Goal: Task Accomplishment & Management: Manage account settings

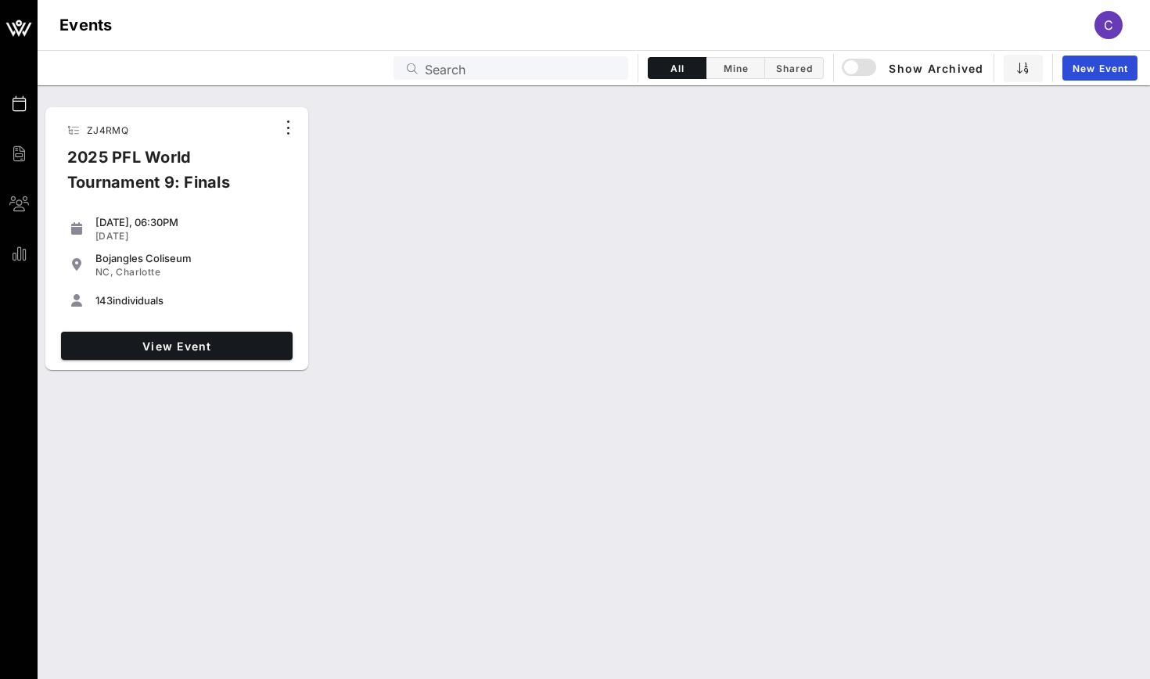
click at [273, 336] on link "View Event" at bounding box center [176, 346] width 231 height 28
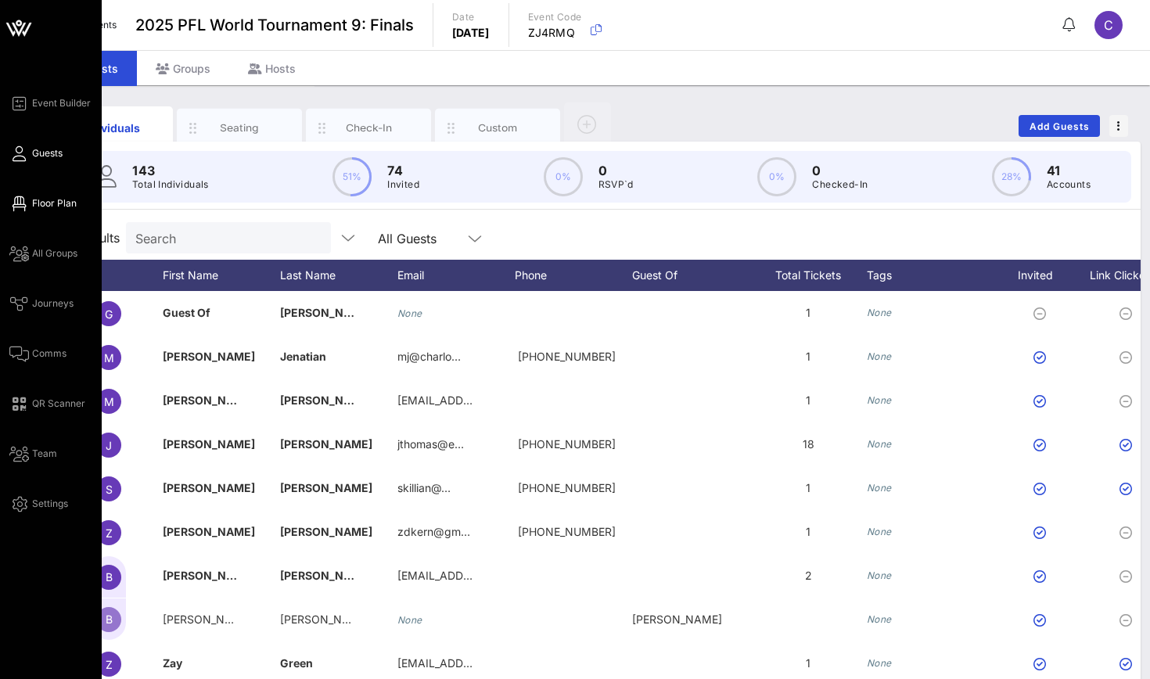
click at [16, 203] on icon at bounding box center [19, 204] width 20 height 2
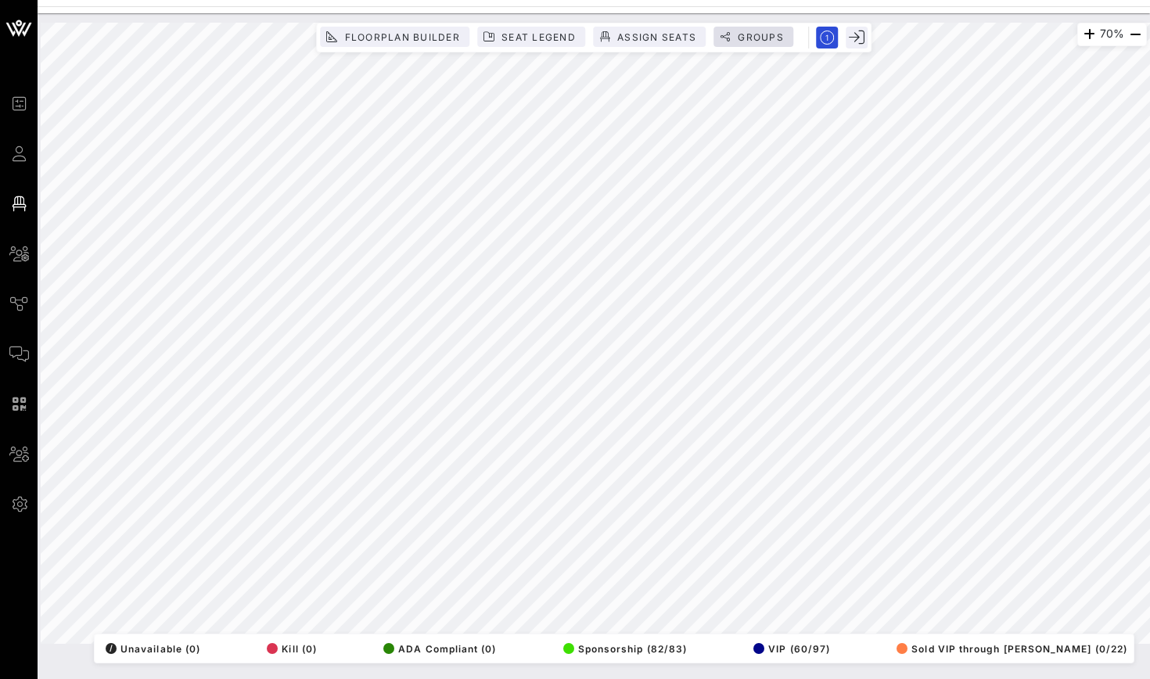
click at [737, 35] on span "Groups" at bounding box center [760, 37] width 47 height 12
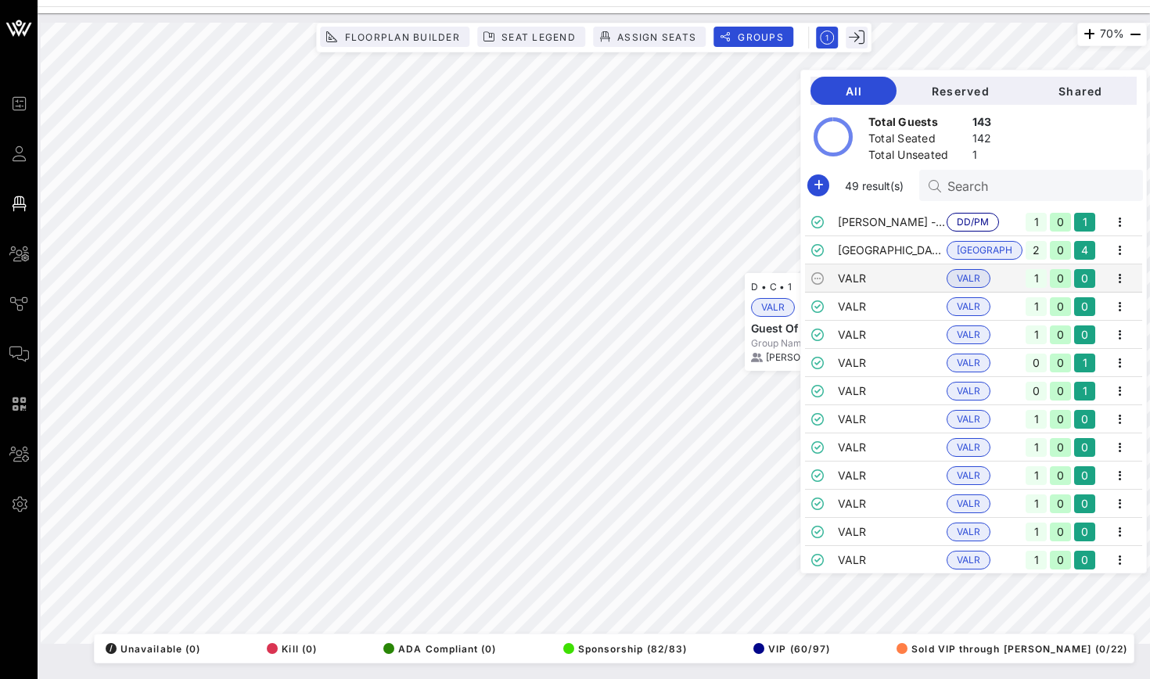
scroll to position [675, 0]
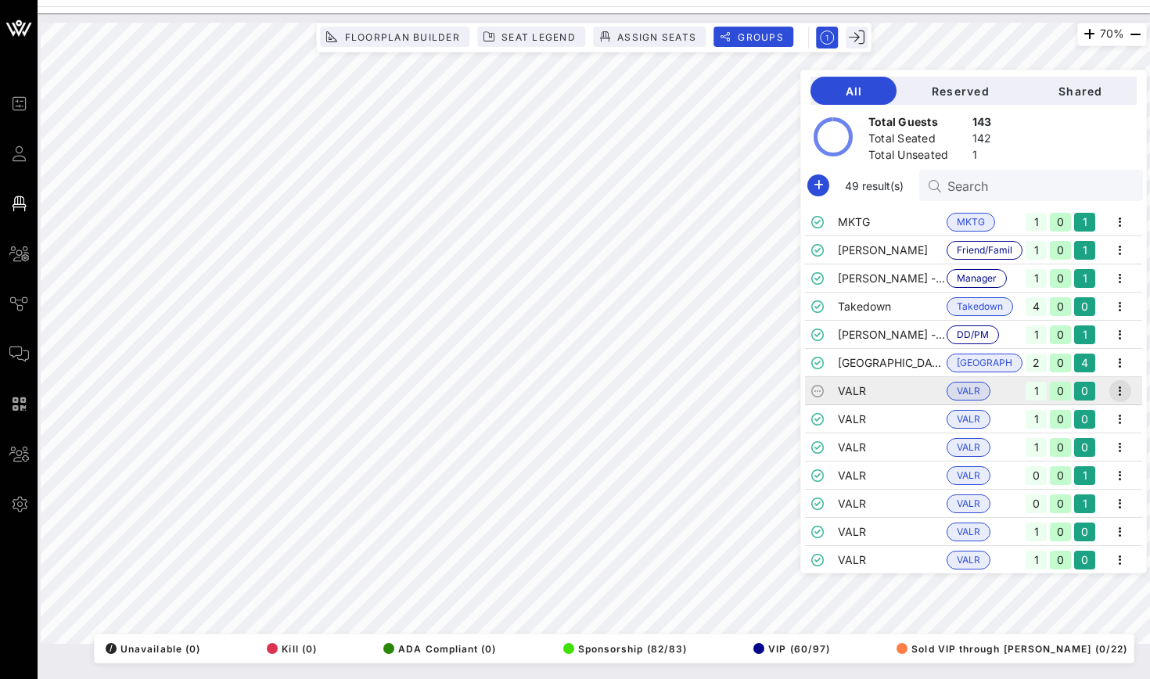
click at [737, 387] on icon "button" at bounding box center [1119, 391] width 19 height 19
click at [737, 412] on div "Edit" at bounding box center [1099, 417] width 48 height 13
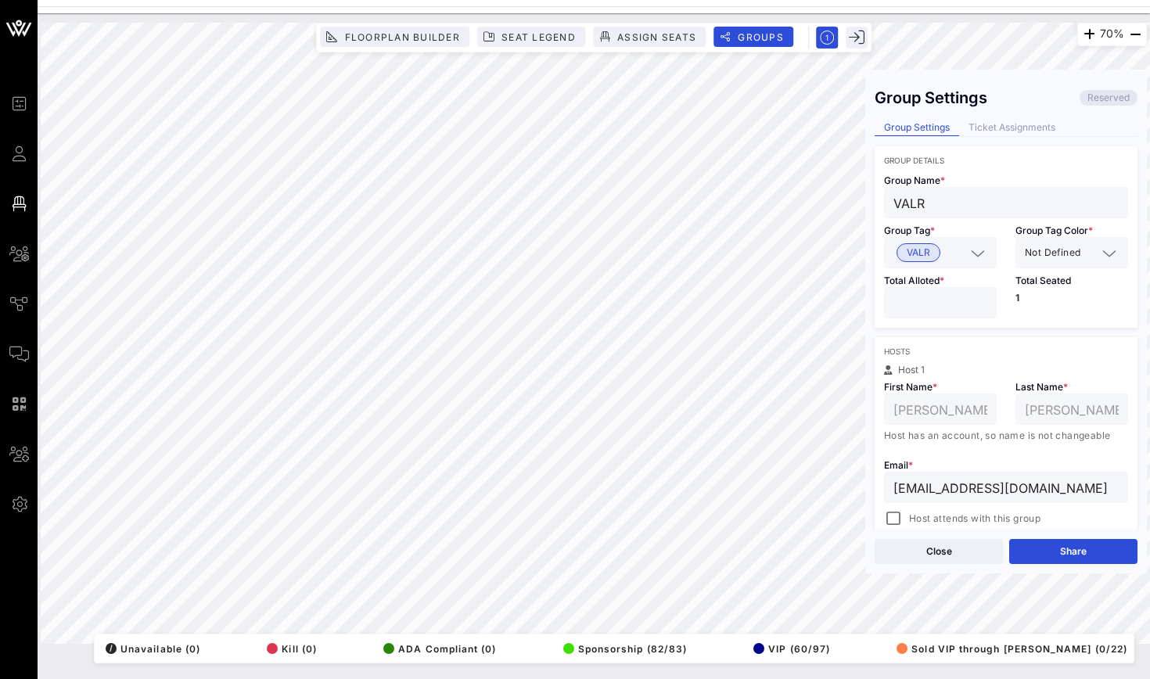
drag, startPoint x: 1064, startPoint y: 496, endPoint x: 876, endPoint y: 486, distance: 188.7
type input "\"
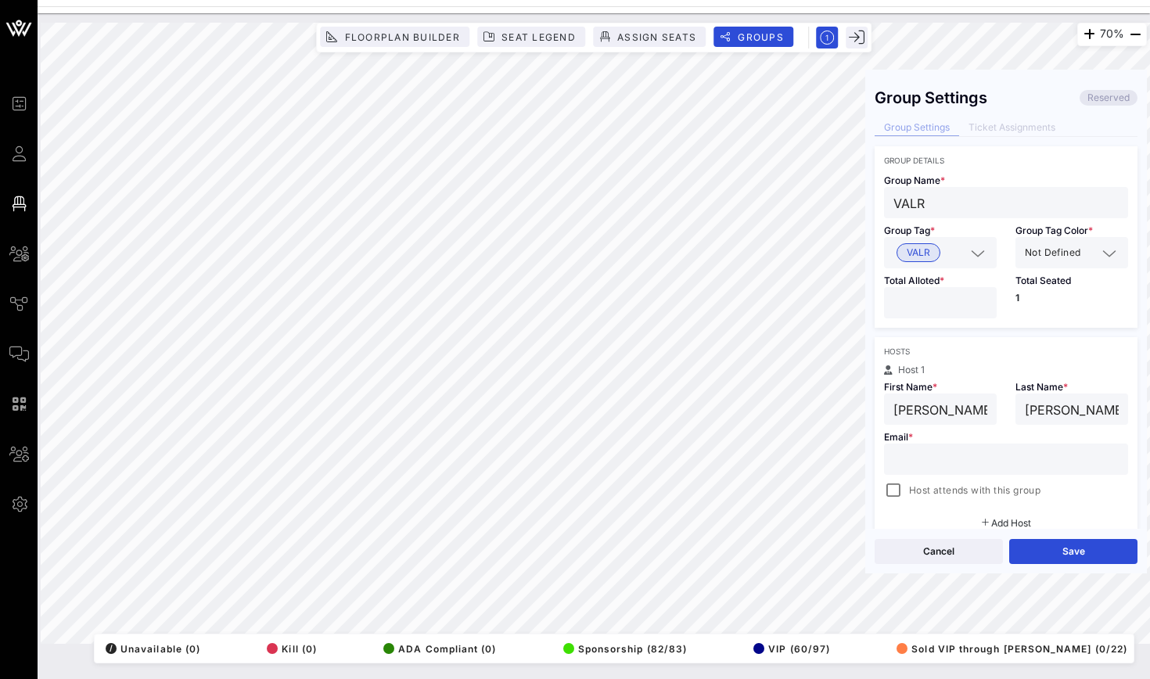
paste input "mailto:[PERSON_NAME][EMAIL_ADDRESS][DOMAIN_NAME]"
type input "mailto:[PERSON_NAME][EMAIL_ADDRESS][DOMAIN_NAME]"
click at [737, 462] on div "70% Floorplan Builder Seat Legend Assign Seats Groups Exit Group Settings Reser…" at bounding box center [594, 333] width 1106 height 621
type input "[PERSON_NAME]"
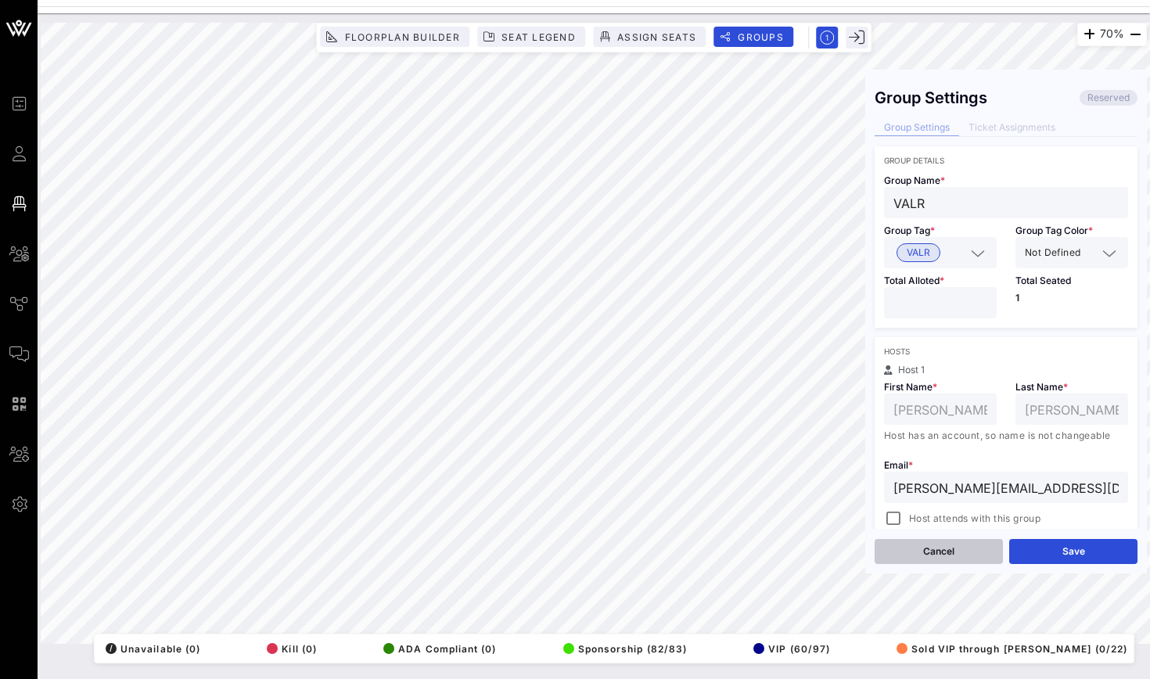
type input "[PERSON_NAME][EMAIL_ADDRESS][DOMAIN_NAME]"
click at [737, 547] on button "Cancel" at bounding box center [938, 551] width 128 height 25
type input "[PERSON_NAME]"
type input "[EMAIL_ADDRESS][DOMAIN_NAME]"
click at [737, 550] on button "Close" at bounding box center [938, 551] width 128 height 25
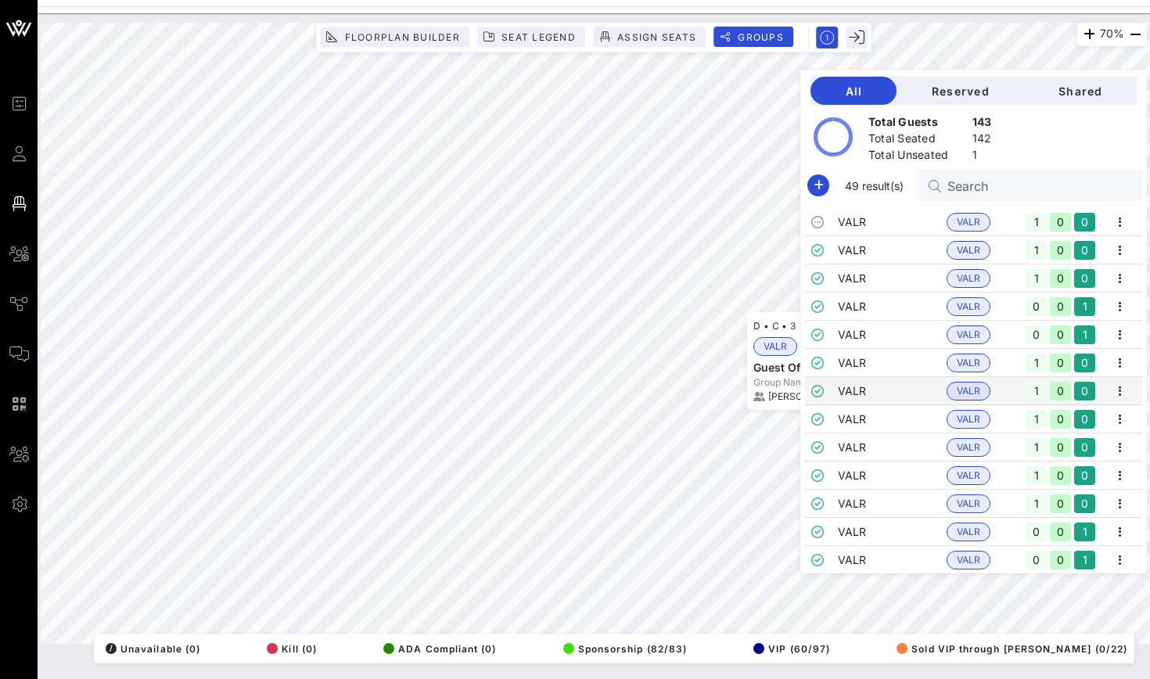
scroll to position [816, 0]
click at [737, 390] on icon "button" at bounding box center [1119, 391] width 19 height 19
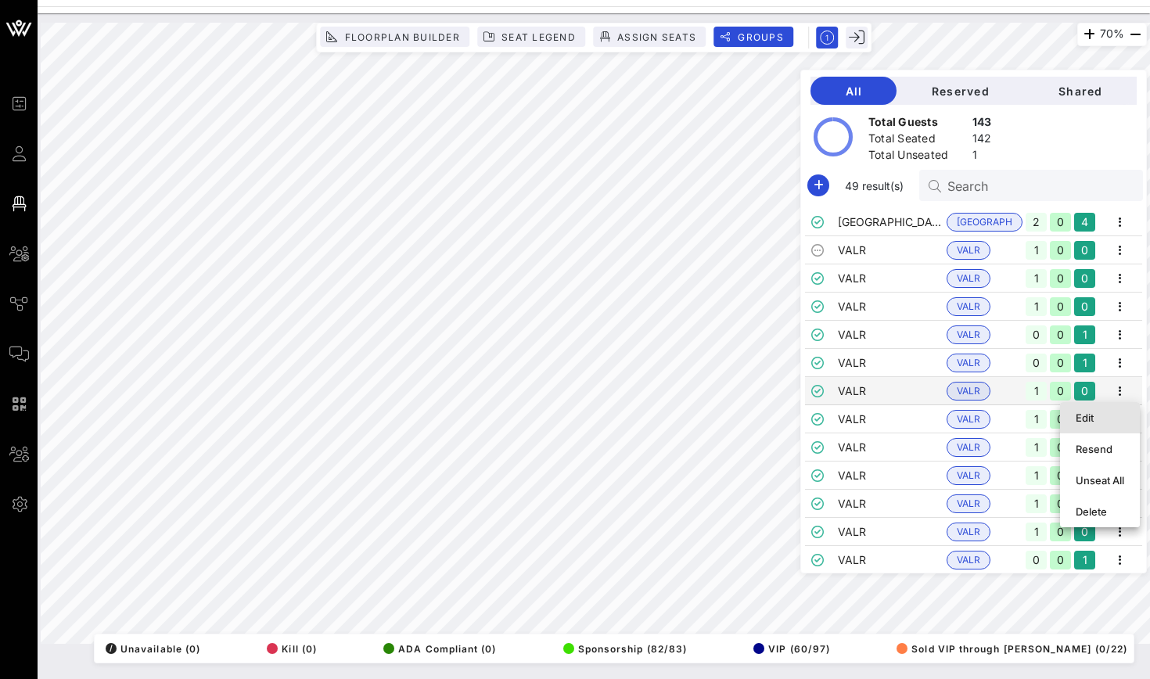
click at [737, 416] on div "Edit" at bounding box center [1099, 417] width 48 height 13
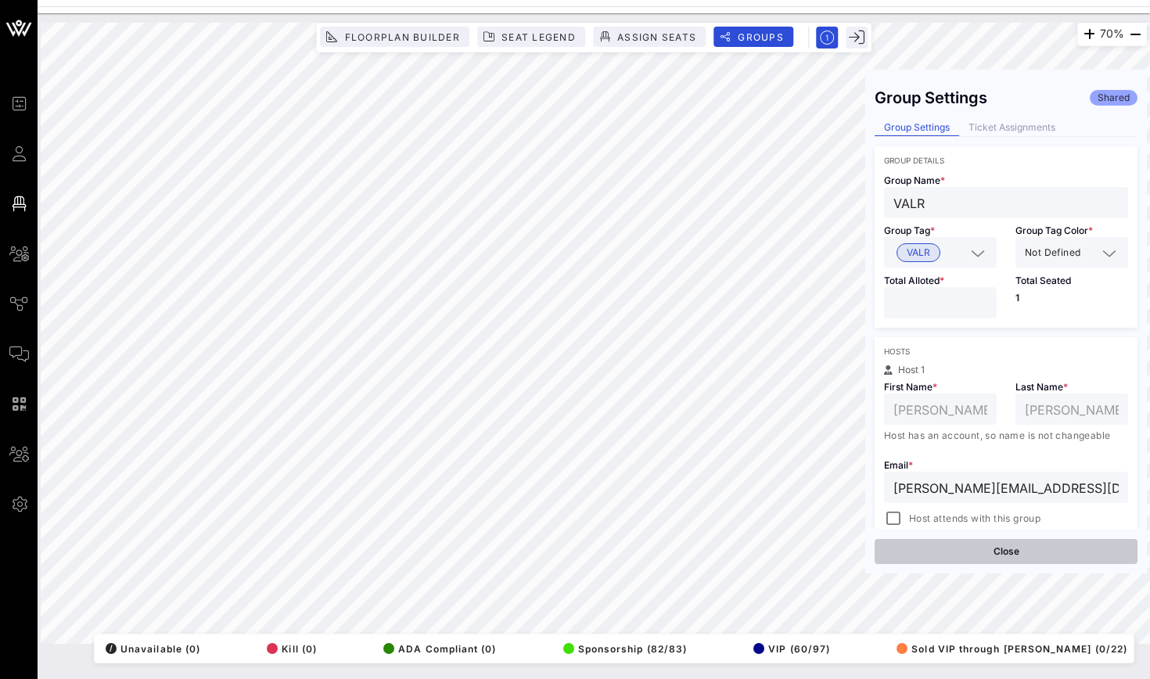
click at [737, 557] on button "Close" at bounding box center [1005, 551] width 263 height 25
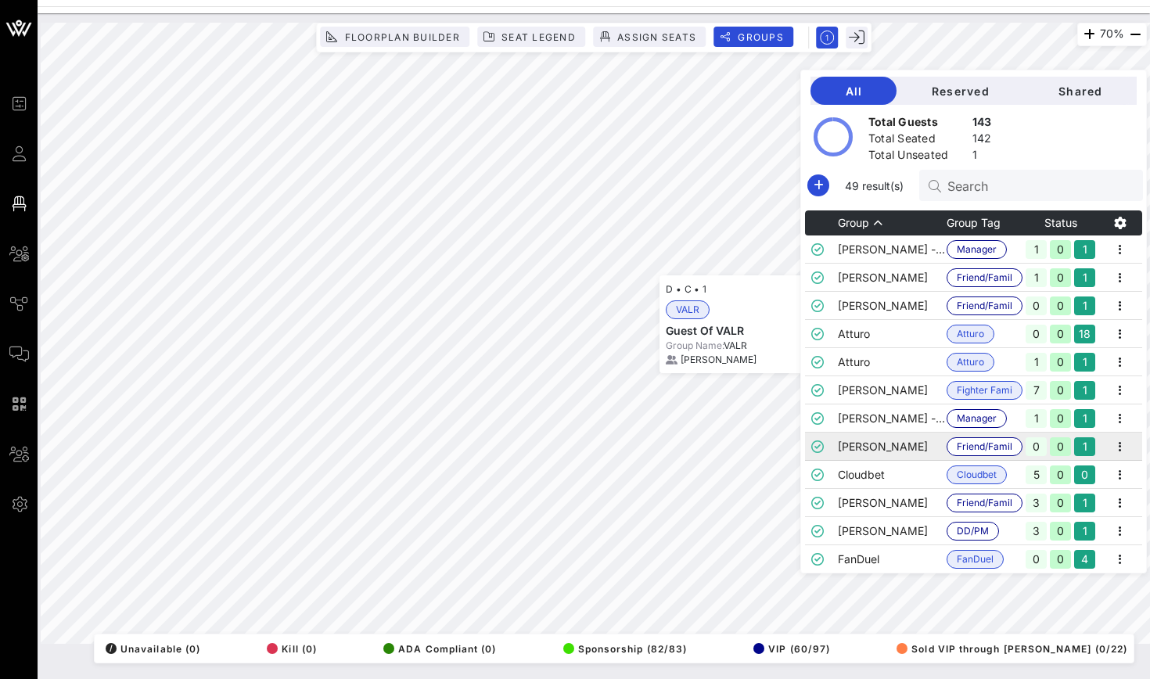
scroll to position [675, 0]
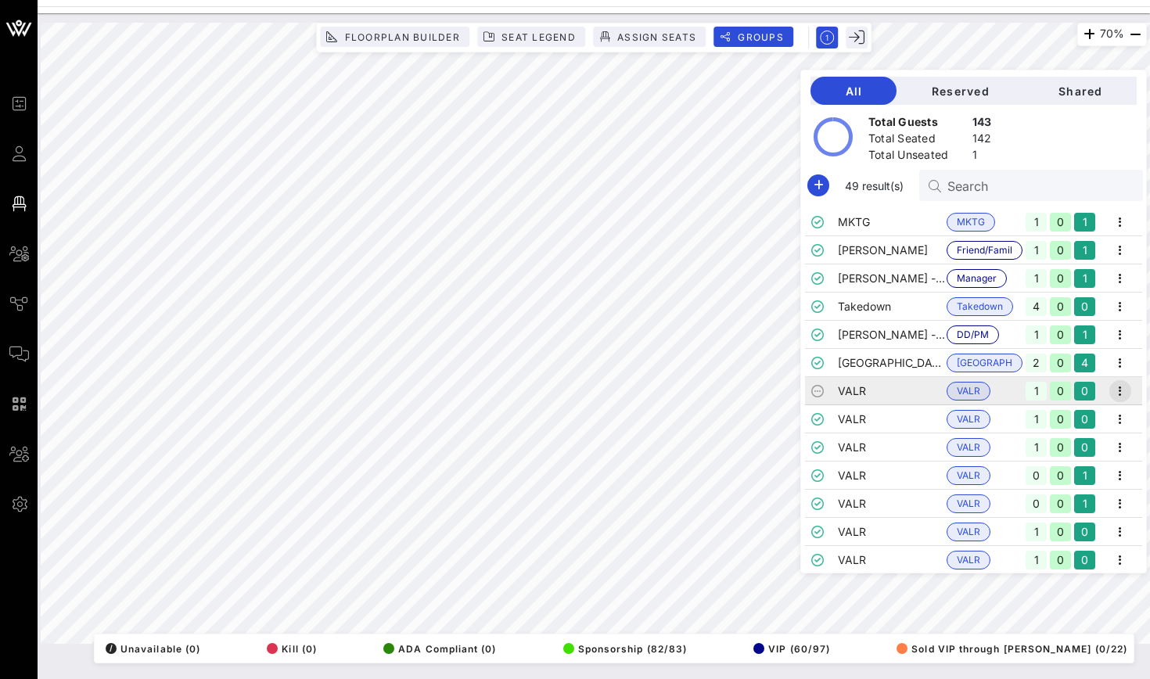
click at [737, 389] on icon "button" at bounding box center [1119, 391] width 19 height 19
click at [737, 475] on div "Delete" at bounding box center [1099, 480] width 48 height 13
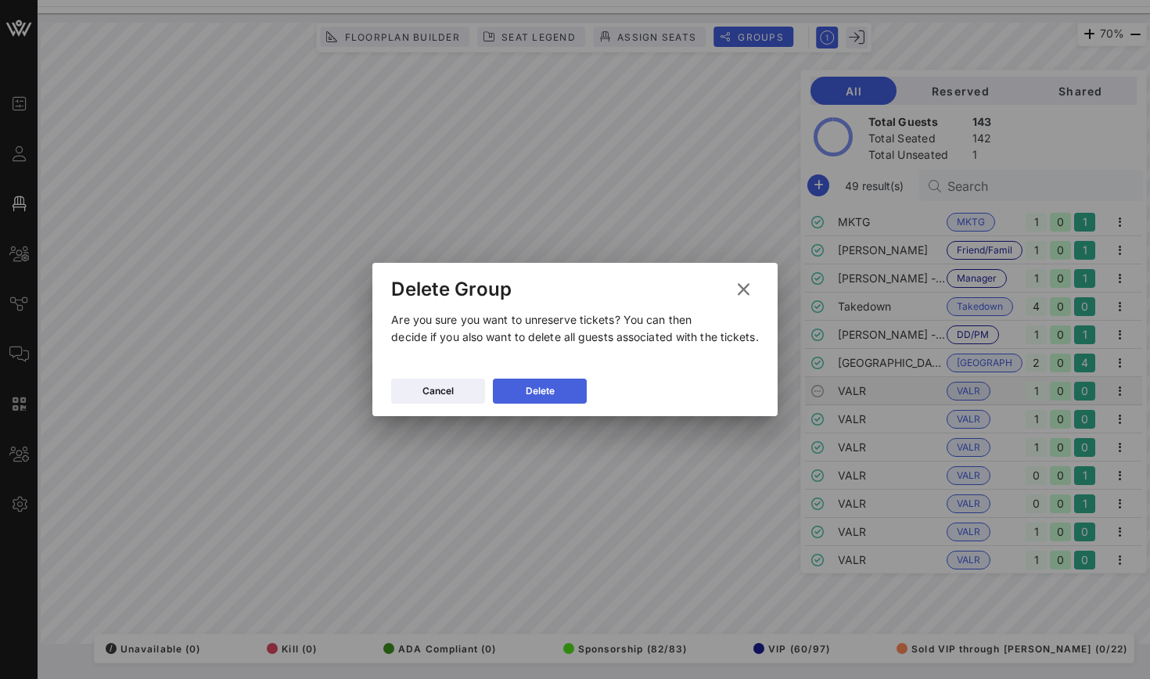
click at [558, 394] on button "Delete" at bounding box center [540, 391] width 94 height 25
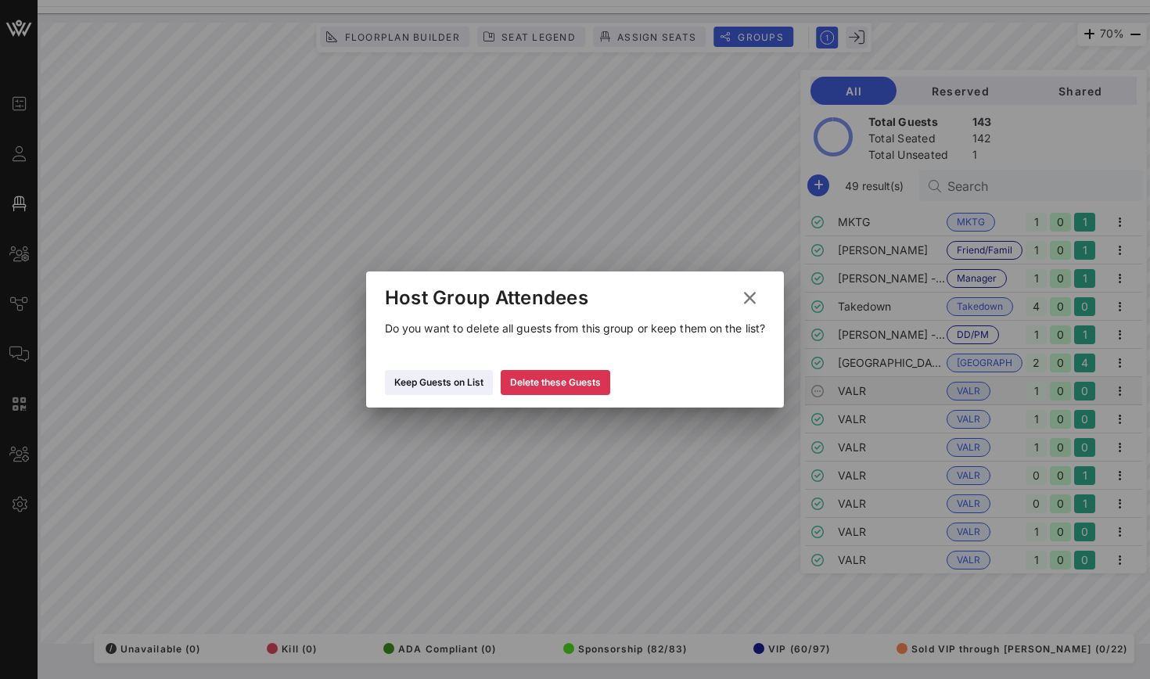
click at [578, 369] on div "Keep Guests on List Delete these Guests" at bounding box center [575, 384] width 418 height 45
click at [575, 391] on button "Delete these Guests" at bounding box center [555, 382] width 109 height 25
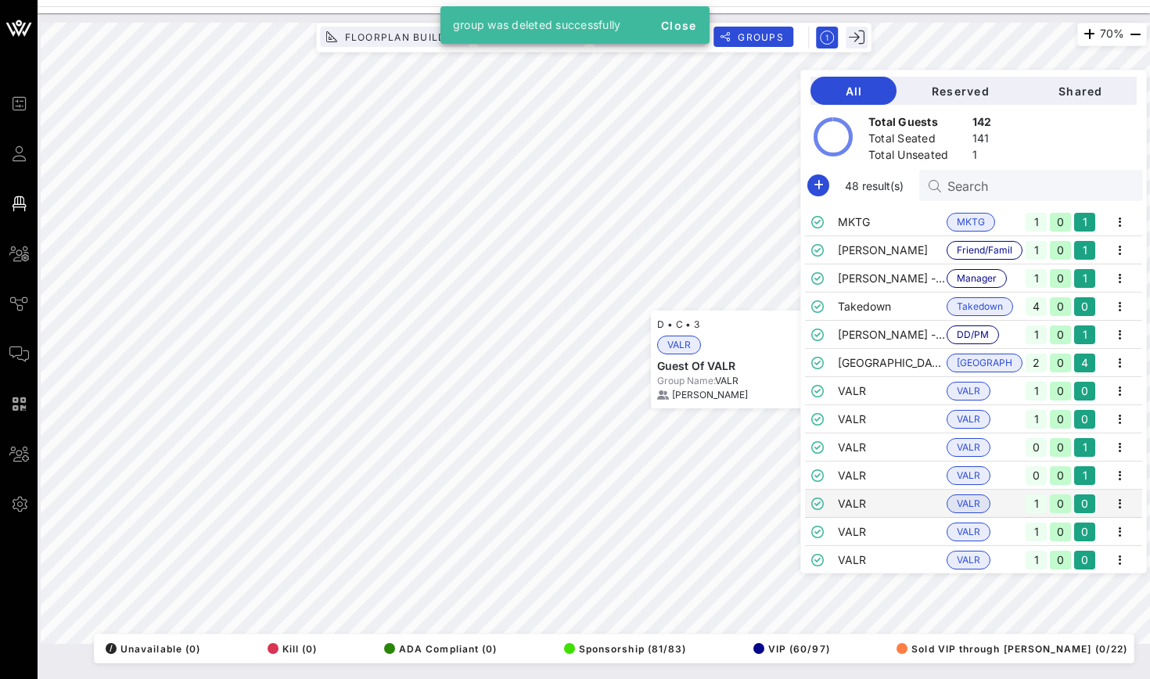
scroll to position [788, 0]
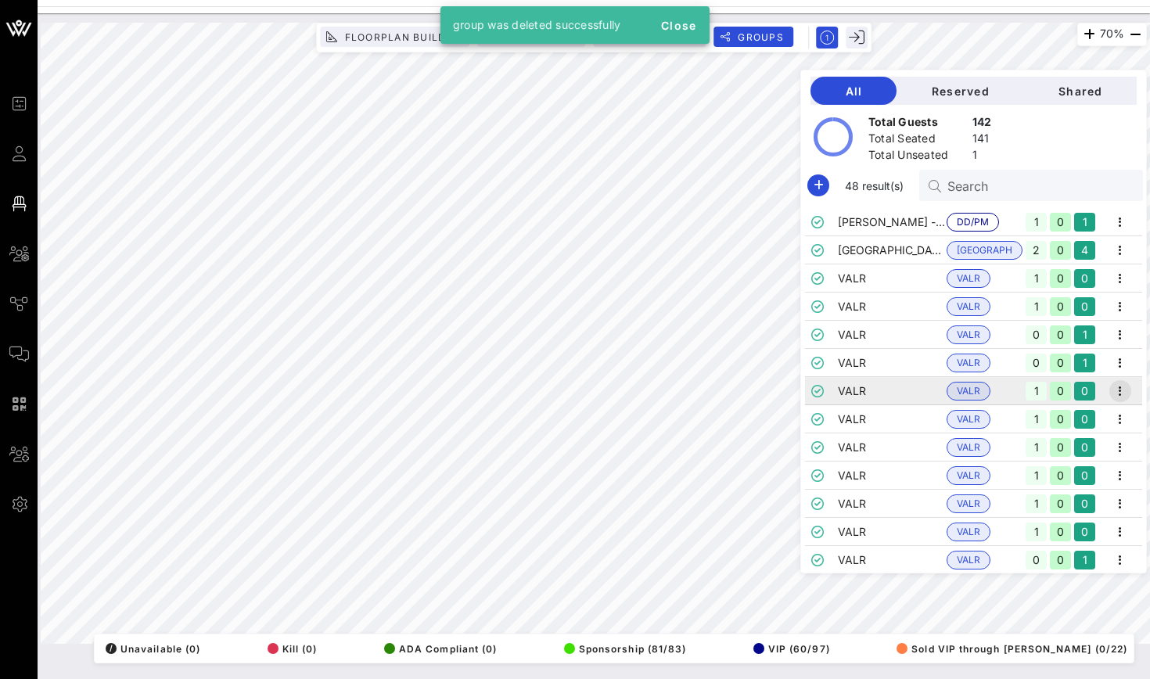
click at [737, 393] on icon "button" at bounding box center [1119, 391] width 19 height 19
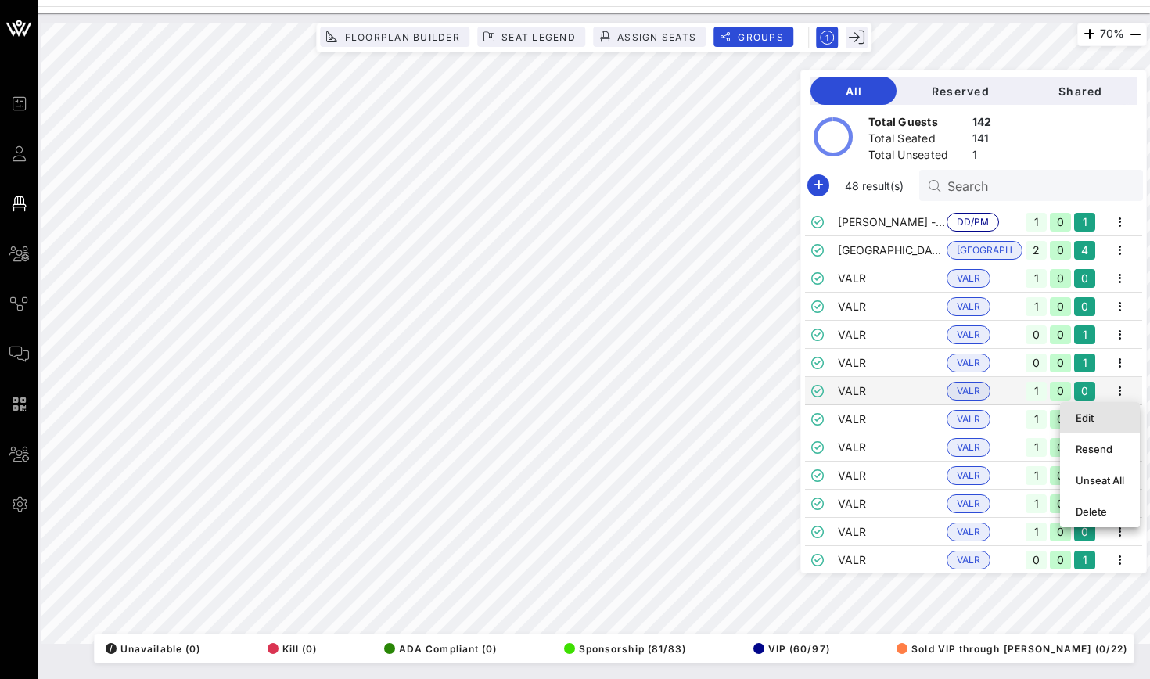
click at [737, 409] on div "Edit" at bounding box center [1099, 417] width 48 height 25
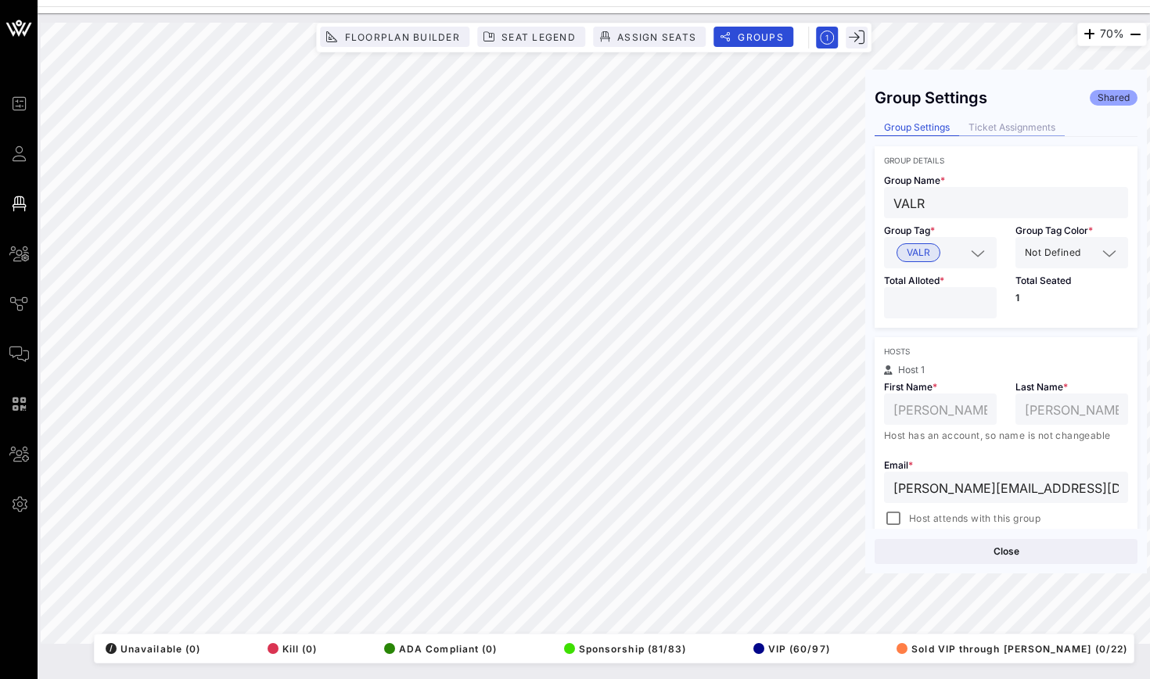
click at [737, 127] on div "Ticket Assignments" at bounding box center [1012, 128] width 106 height 16
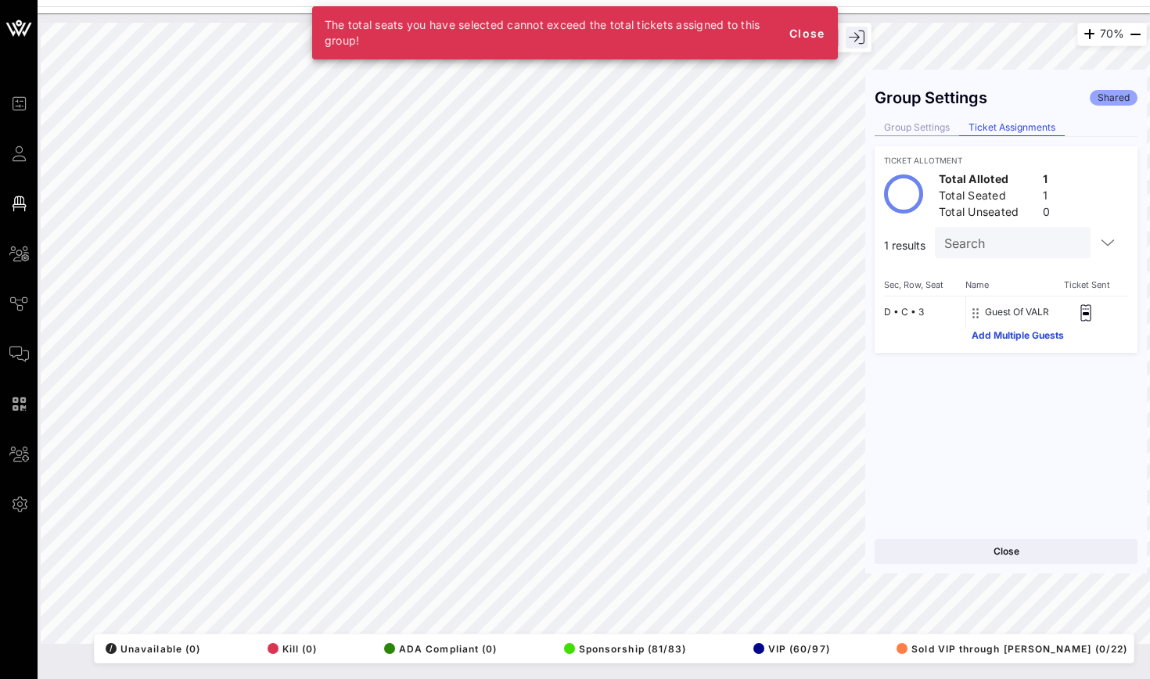
click at [737, 124] on div "Group Settings" at bounding box center [916, 128] width 84 height 16
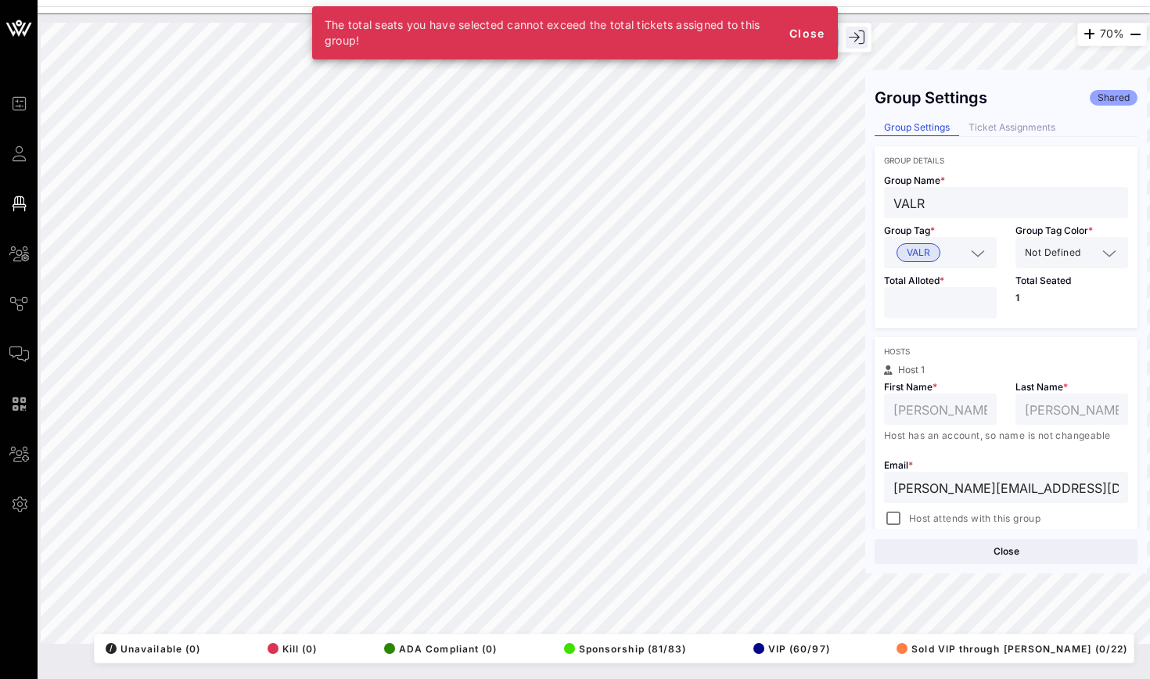
click at [737, 308] on input "*" at bounding box center [940, 302] width 94 height 20
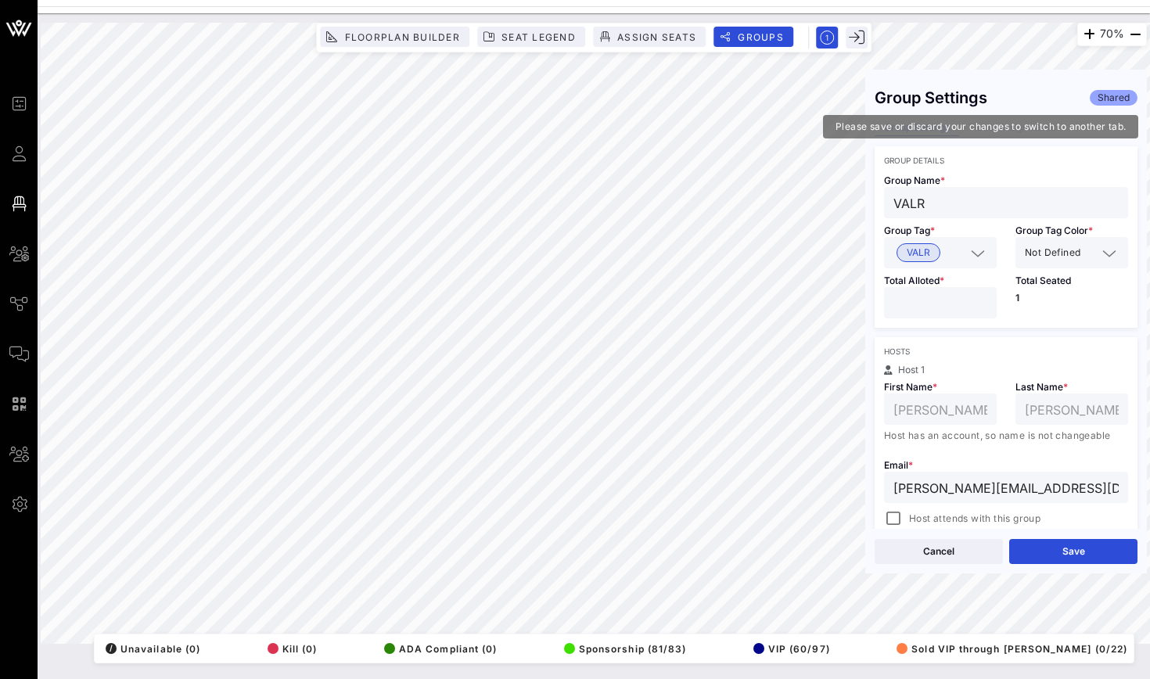
type input "*"
click at [737, 134] on div "Group Settings Ticket Assignments" at bounding box center [1005, 128] width 263 height 17
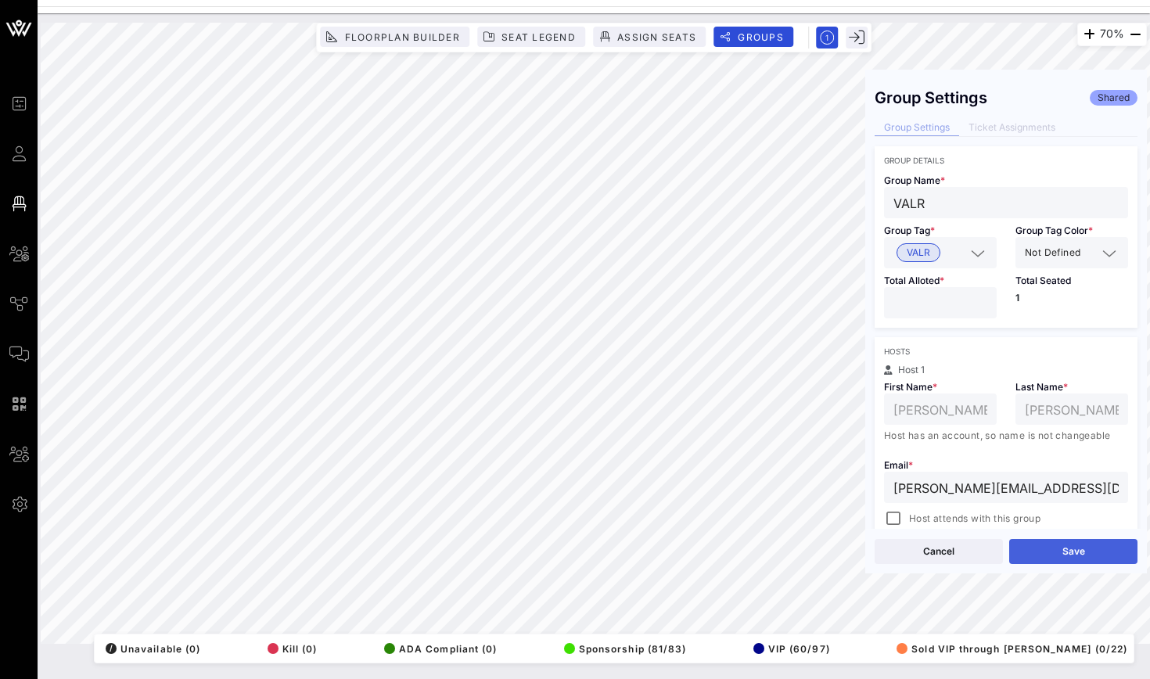
click at [737, 551] on button "Save" at bounding box center [1073, 551] width 128 height 25
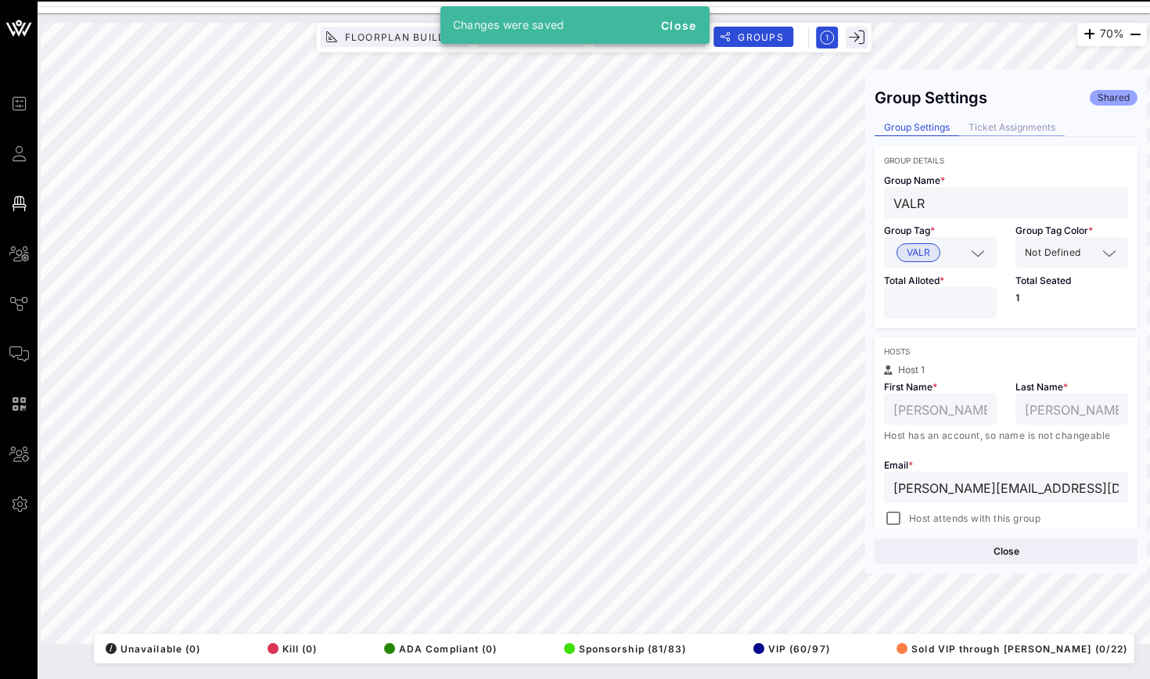
click at [737, 131] on div "Ticket Assignments" at bounding box center [1012, 128] width 106 height 16
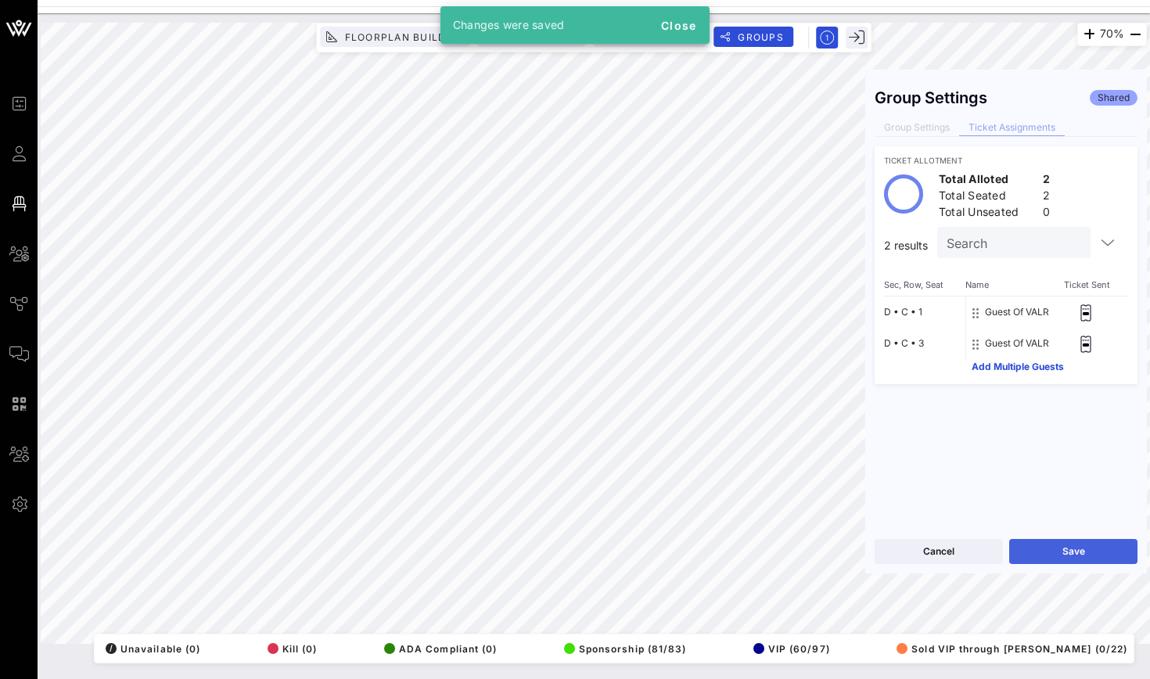
click at [737, 551] on button "Save" at bounding box center [1073, 551] width 128 height 25
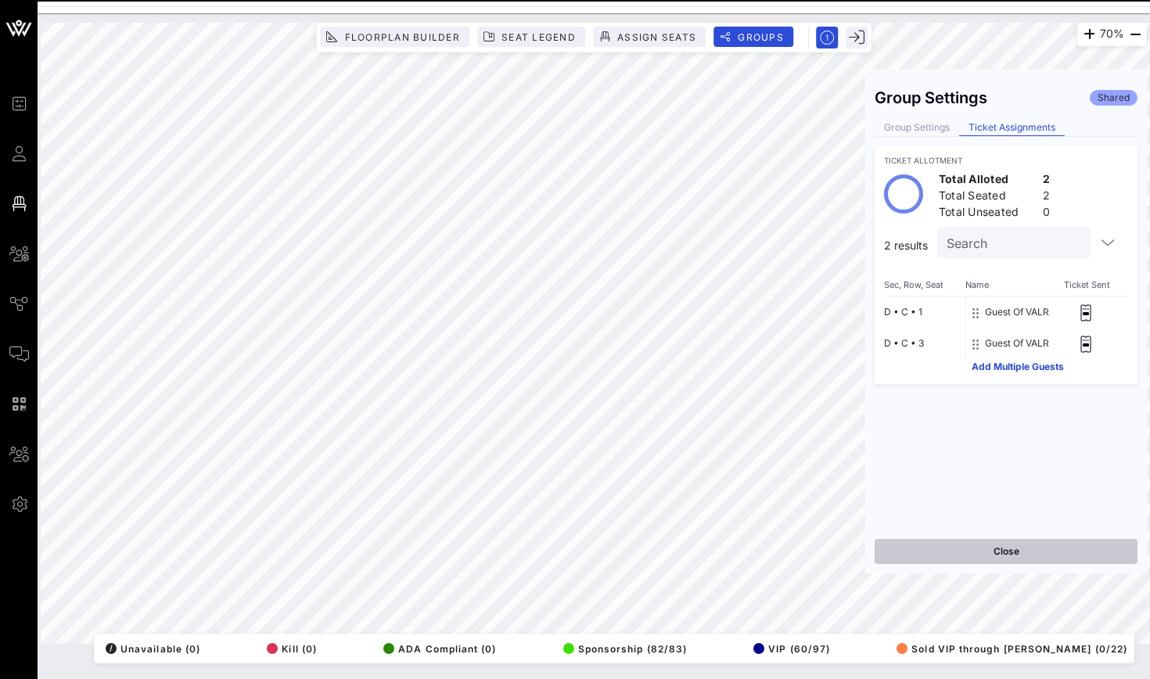
click at [737, 563] on button "Close" at bounding box center [1005, 551] width 263 height 25
